Goal: Task Accomplishment & Management: Use online tool/utility

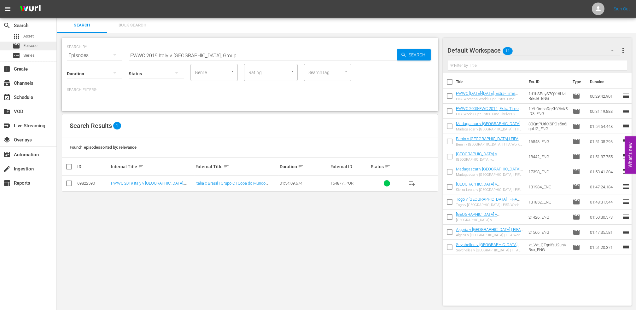
click at [46, 46] on div "movie Episode" at bounding box center [28, 46] width 56 height 9
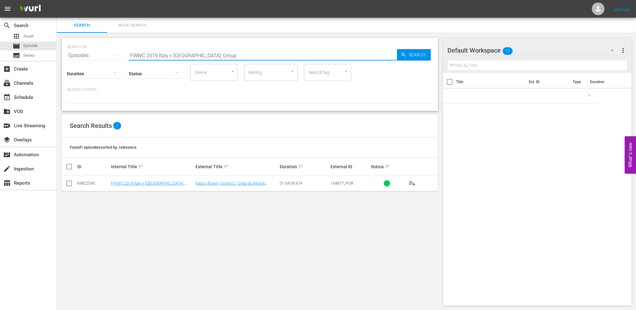
drag, startPoint x: 209, startPoint y: 56, endPoint x: 106, endPoint y: 65, distance: 103.2
click at [108, 61] on div "SEARCH BY Search By Episodes Search ID, Title, Description, Keywords, or Catego…" at bounding box center [250, 74] width 376 height 73
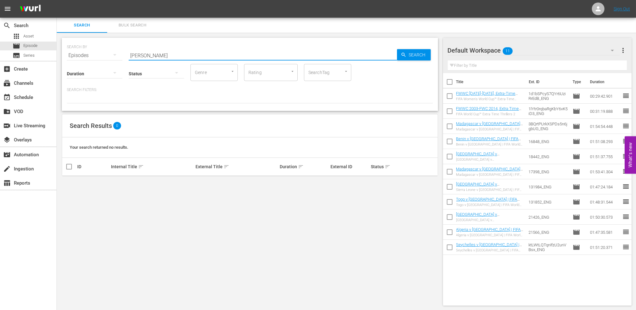
drag, startPoint x: 177, startPoint y: 55, endPoint x: 96, endPoint y: 59, distance: 80.5
click at [96, 58] on div "SEARCH BY Search By Episodes Search ID, Title, Description, Keywords, or Catego…" at bounding box center [250, 74] width 376 height 73
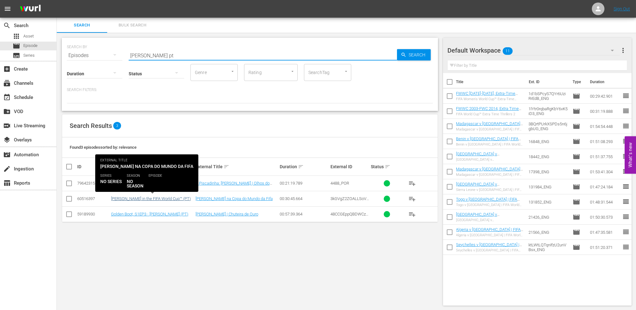
type input "[PERSON_NAME] pt"
click at [179, 198] on link "[PERSON_NAME] in the FIFA World Cup™ (PT)" at bounding box center [151, 198] width 80 height 5
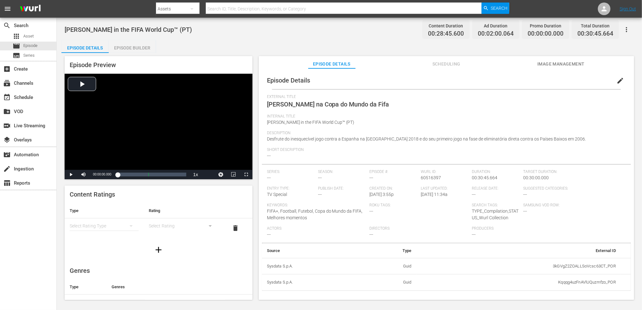
click at [617, 80] on span "edit" at bounding box center [621, 81] width 8 height 8
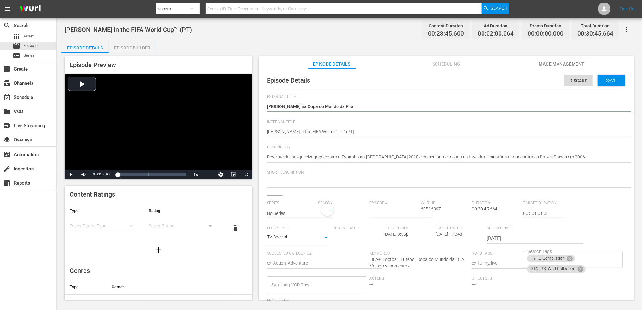
type input "No Series"
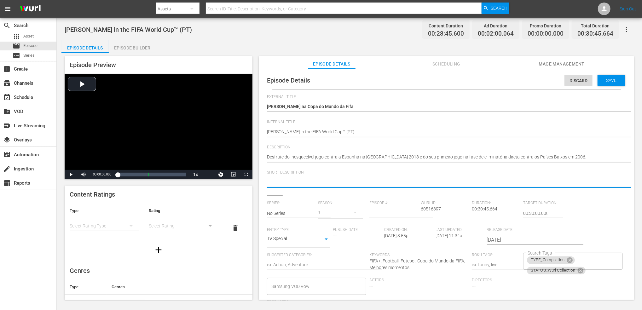
click at [306, 182] on textarea at bounding box center [445, 183] width 356 height 8
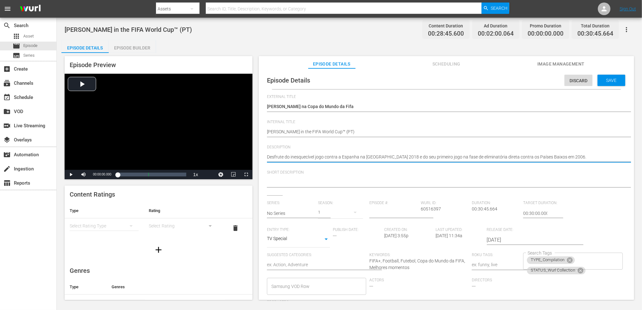
click at [317, 185] on textarea at bounding box center [445, 183] width 356 height 8
drag, startPoint x: 389, startPoint y: 156, endPoint x: 261, endPoint y: 154, distance: 128.0
click at [299, 182] on textarea at bounding box center [445, 183] width 356 height 8
paste textarea "Desfrute do inesquecível jogo contra a Espanha na Rússia 2018"
type textarea "Desfrute do inesquecível jogo contra a Espanha na Rússia 2018"
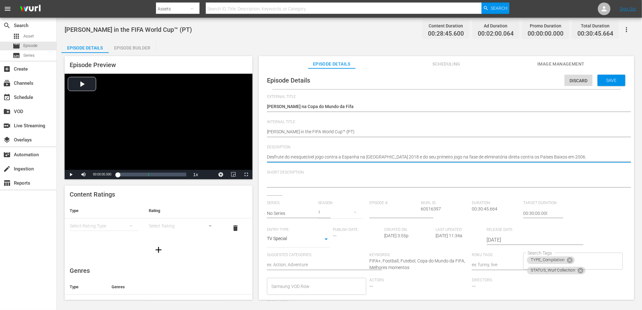
type textarea "Desfrute do inesquecível jogo contra a Espanha na Rússia 2018"
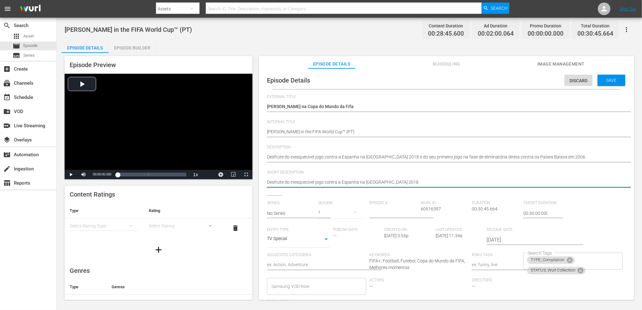
type textarea "Desfrute do inesquecível jogo contra a Espanha na Rússia 2018."
click at [610, 80] on span "Save" at bounding box center [612, 80] width 20 height 5
